Goal: Find specific page/section: Find specific page/section

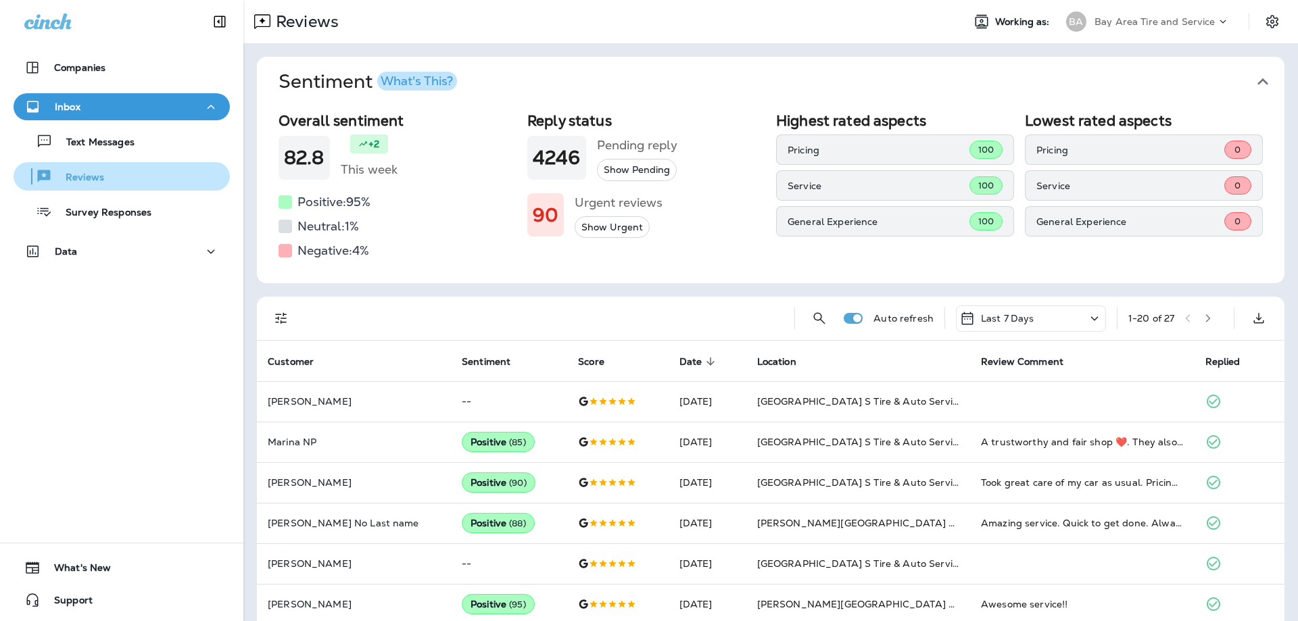
click at [85, 178] on p "Reviews" at bounding box center [78, 178] width 52 height 13
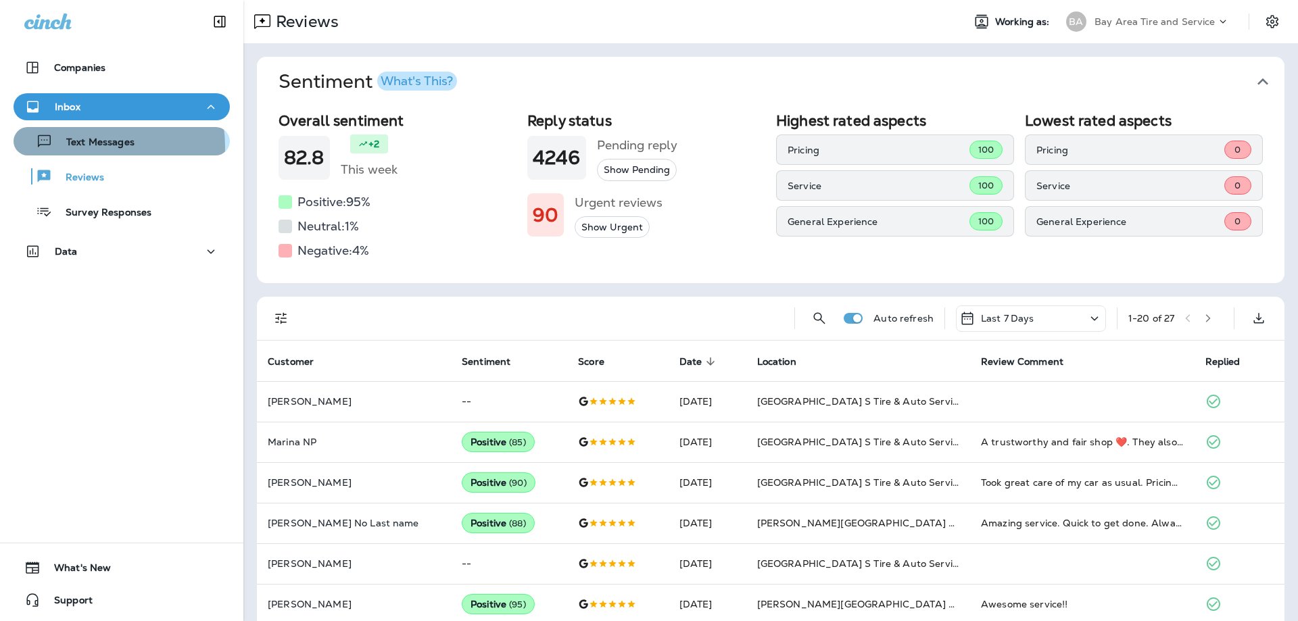
click at [89, 147] on p "Text Messages" at bounding box center [94, 143] width 82 height 13
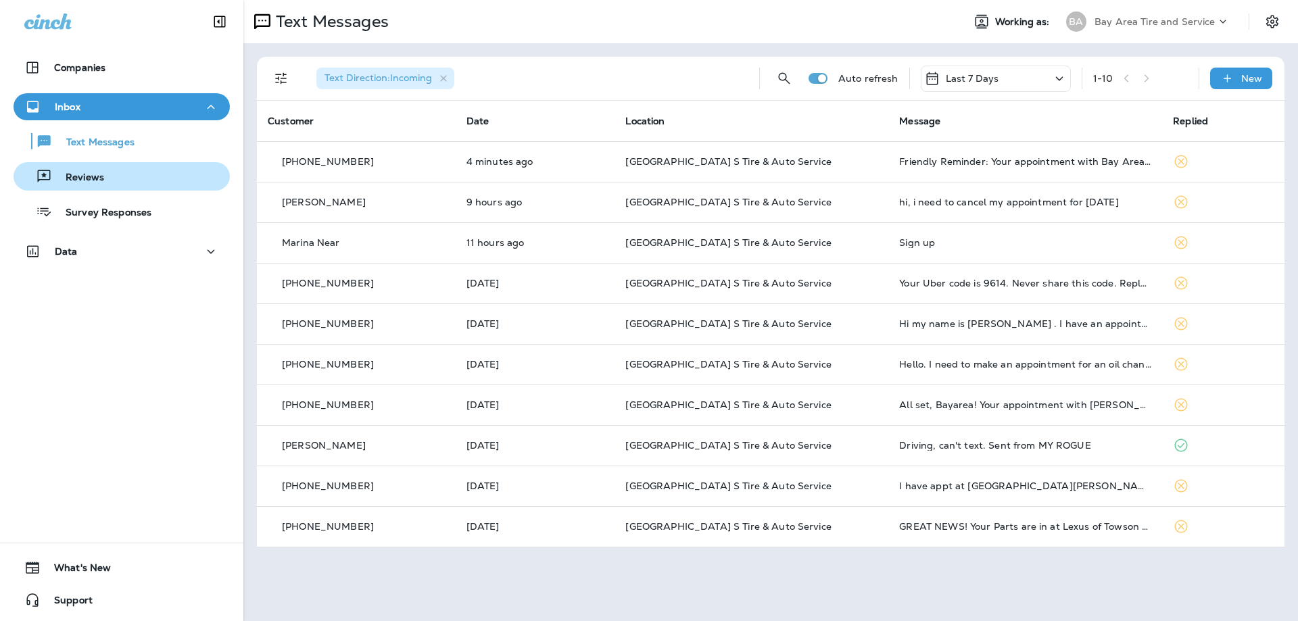
click at [86, 178] on p "Reviews" at bounding box center [78, 178] width 52 height 13
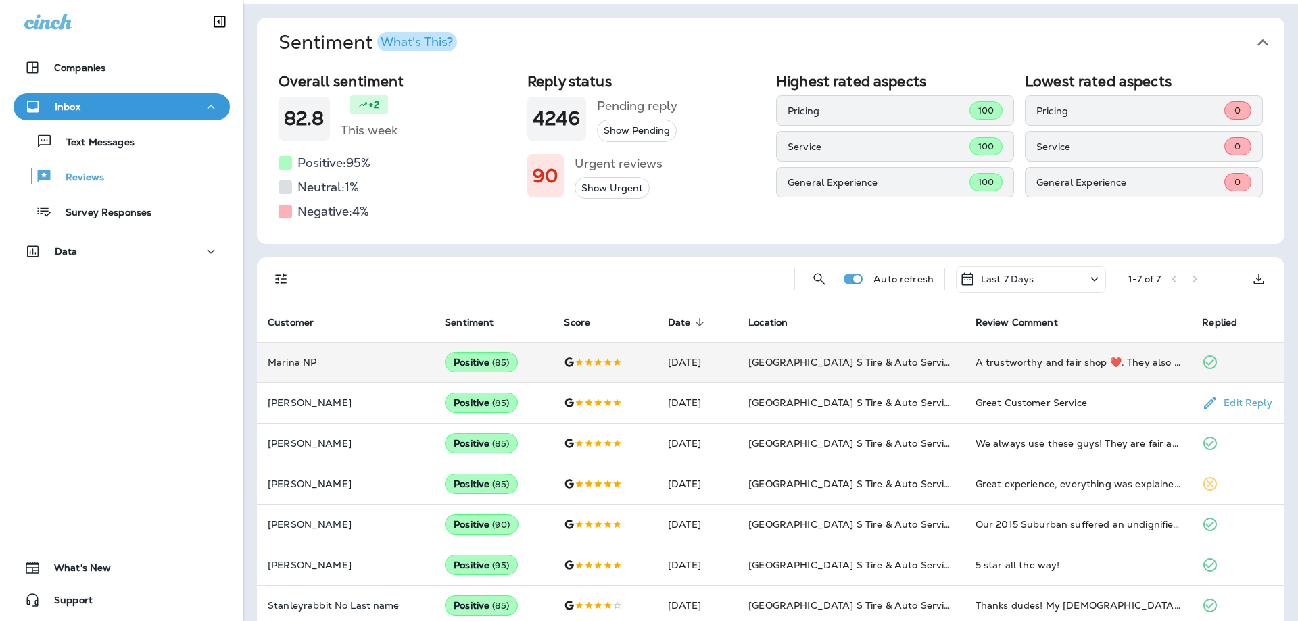
scroll to position [58, 0]
